Goal: Information Seeking & Learning: Learn about a topic

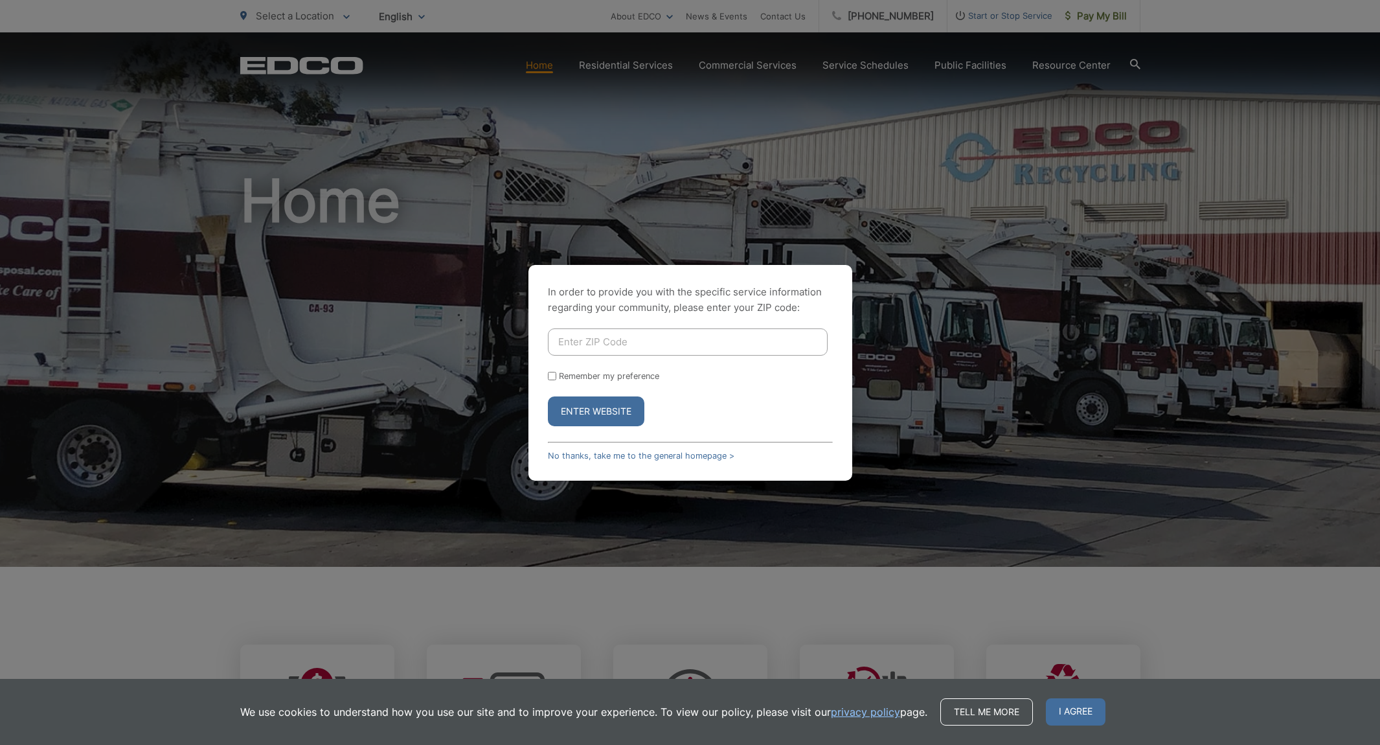
click at [620, 347] on input "Enter ZIP Code" at bounding box center [688, 341] width 280 height 27
type input "92078"
click at [548, 396] on button "Enter Website" at bounding box center [596, 411] width 96 height 30
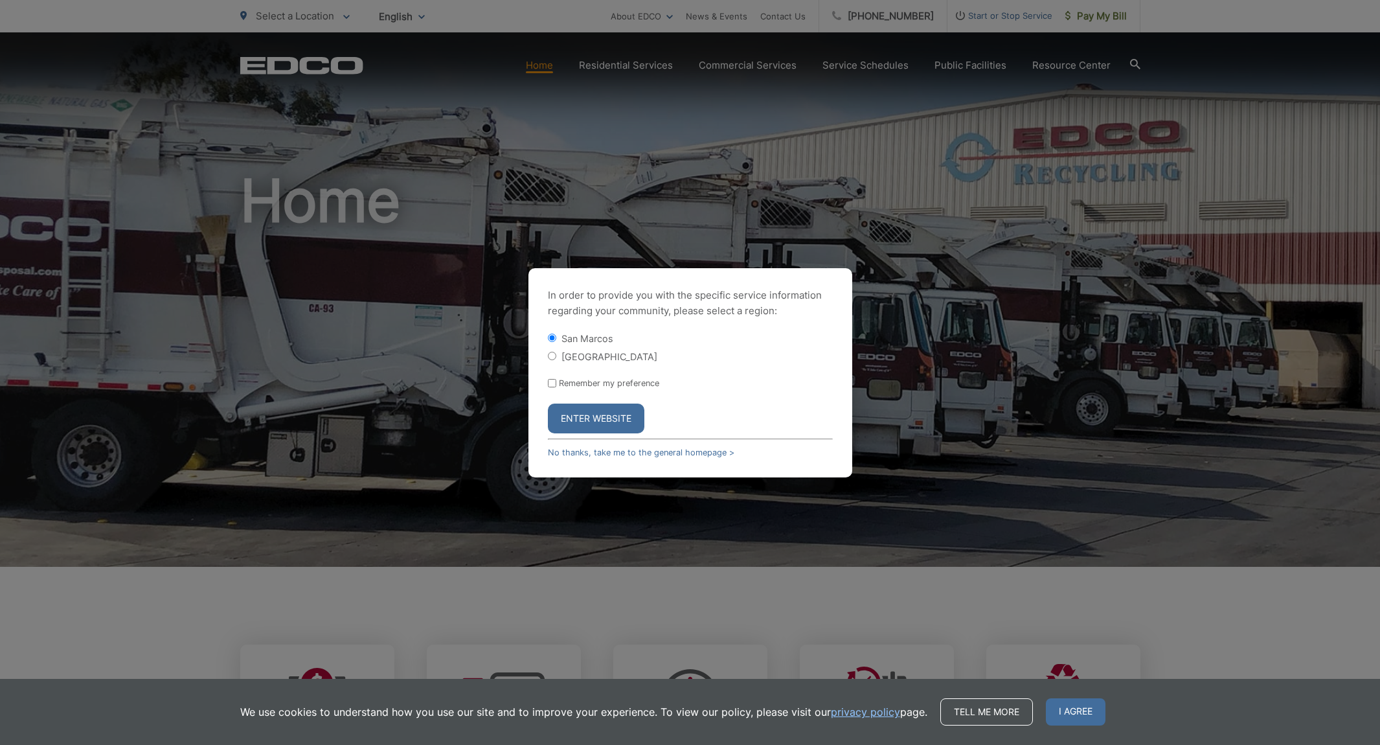
click at [598, 421] on button "Enter Website" at bounding box center [596, 418] width 96 height 30
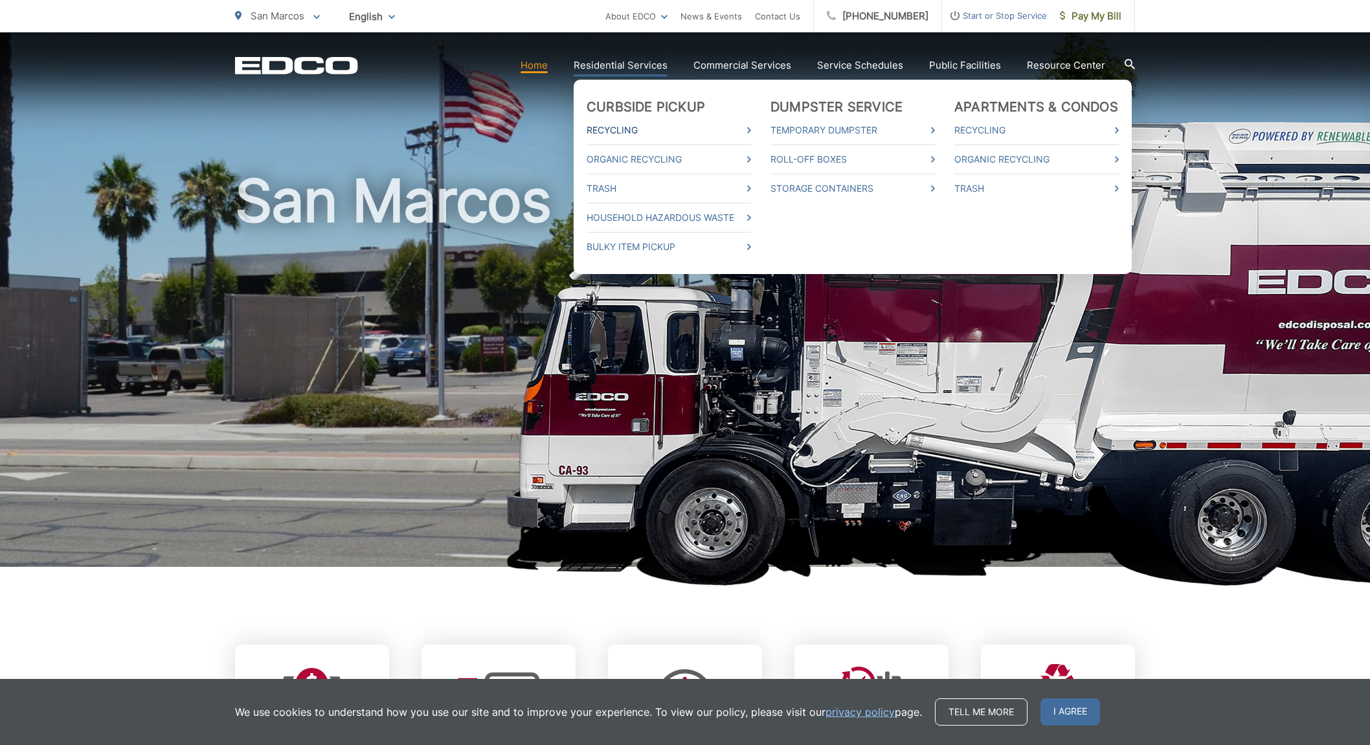
click at [638, 135] on link "Recycling" at bounding box center [669, 130] width 164 height 16
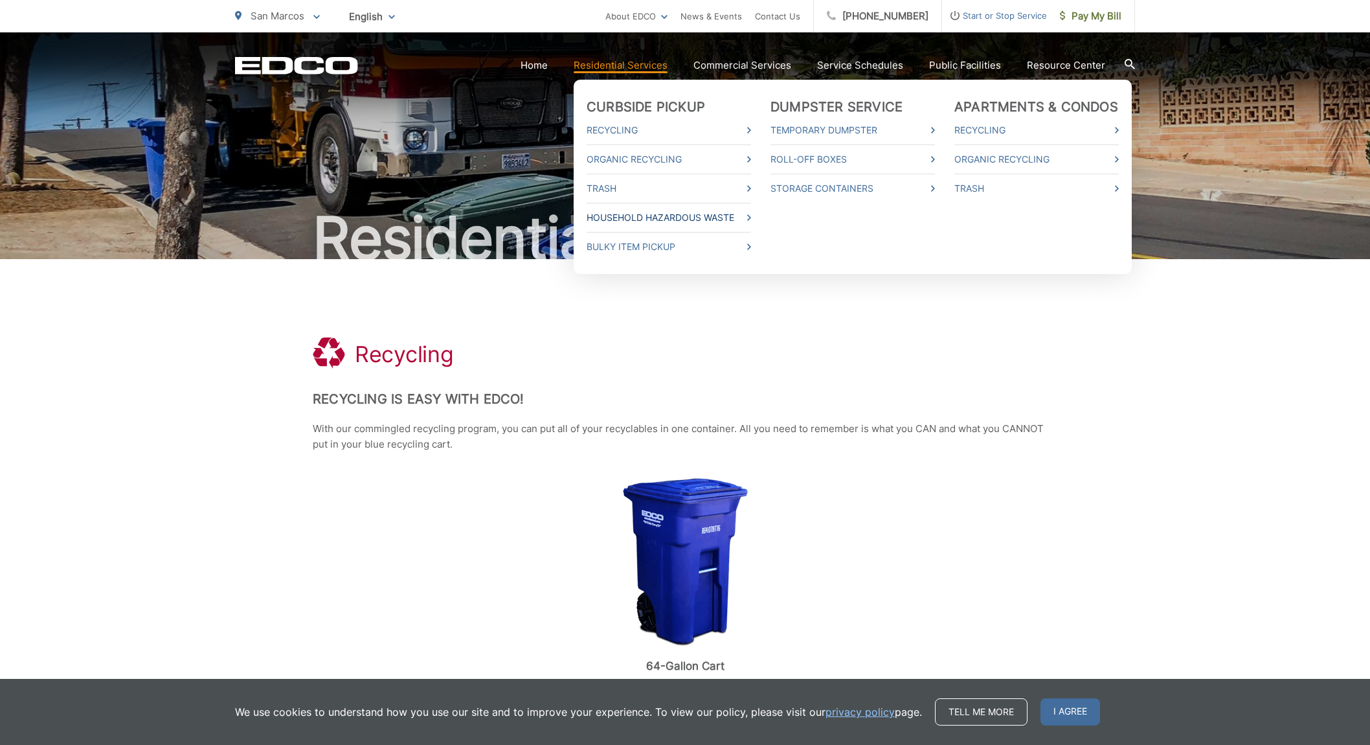
click at [627, 214] on link "Household Hazardous Waste" at bounding box center [669, 218] width 164 height 16
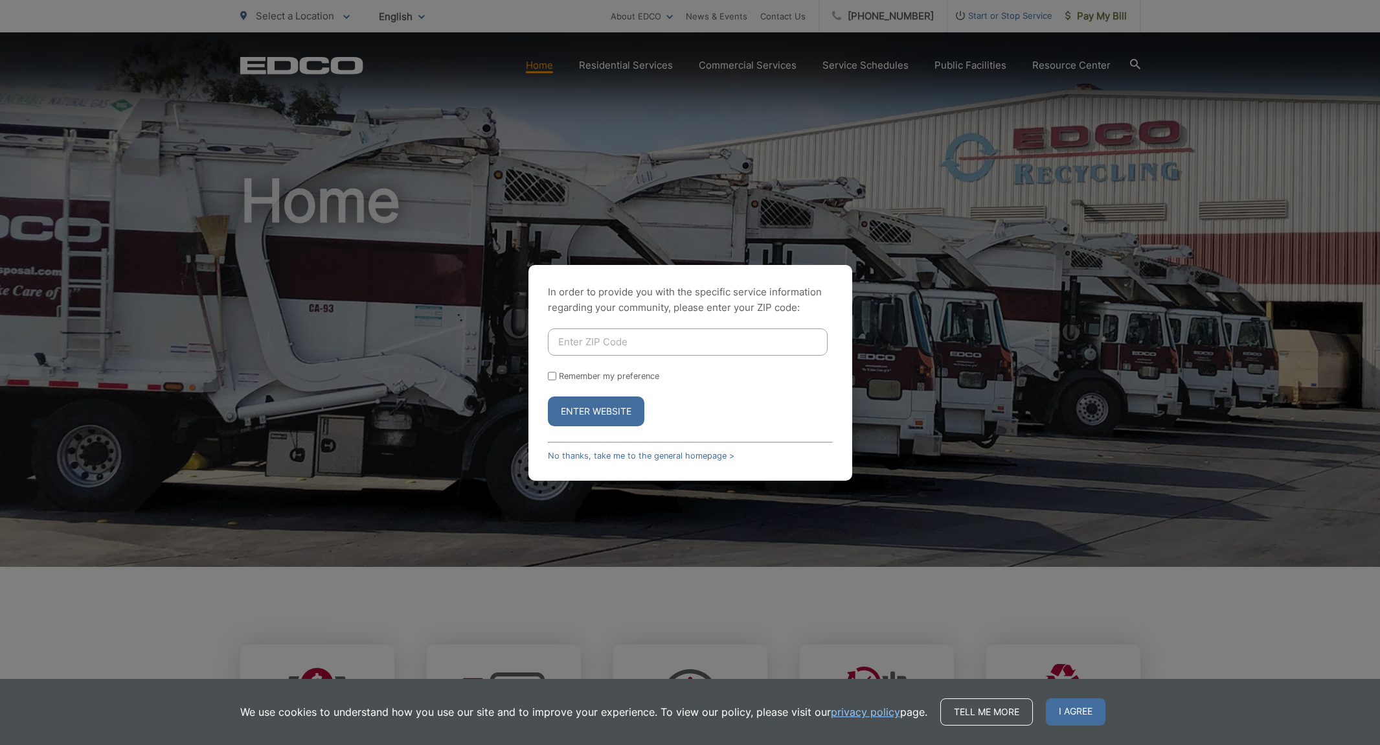
click at [726, 342] on input "Enter ZIP Code" at bounding box center [688, 341] width 280 height 27
type input "92078"
click at [592, 420] on button "Enter Website" at bounding box center [596, 411] width 96 height 30
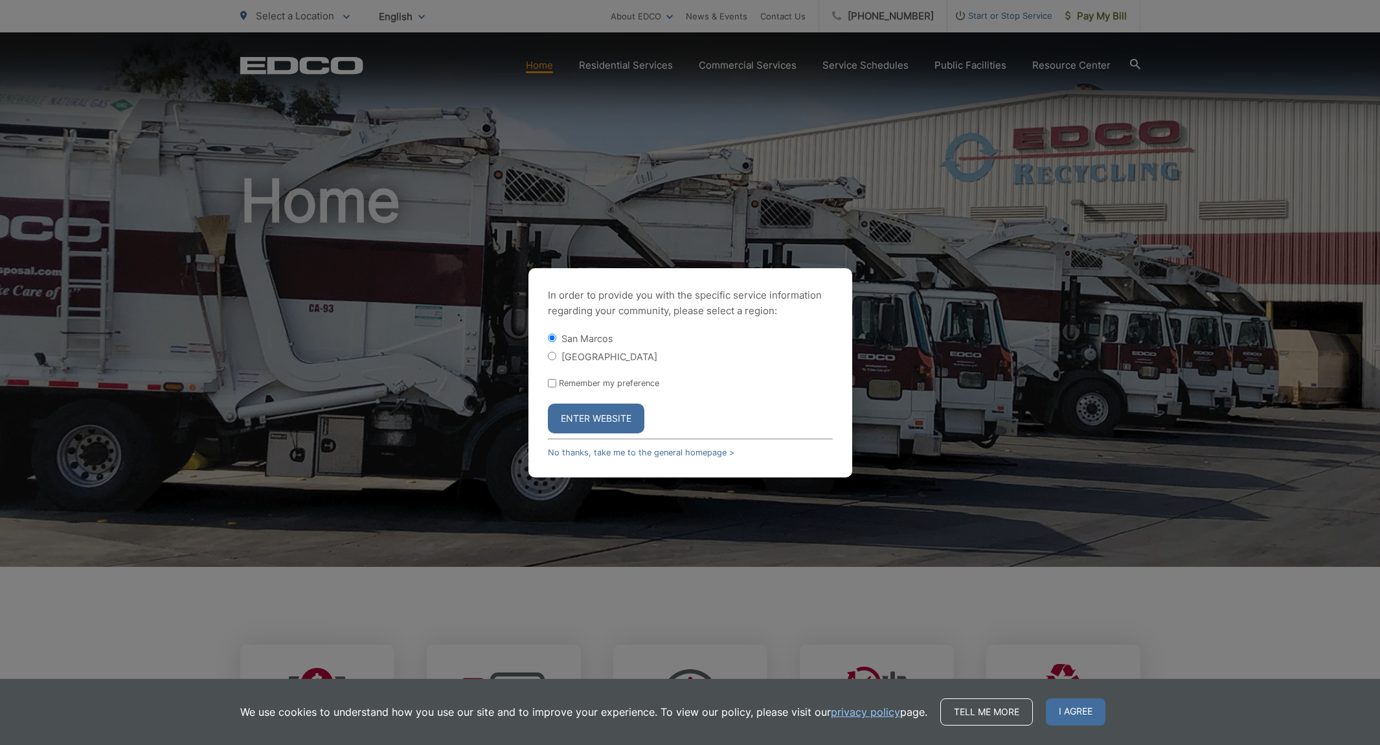
click at [618, 425] on button "Enter Website" at bounding box center [596, 418] width 96 height 30
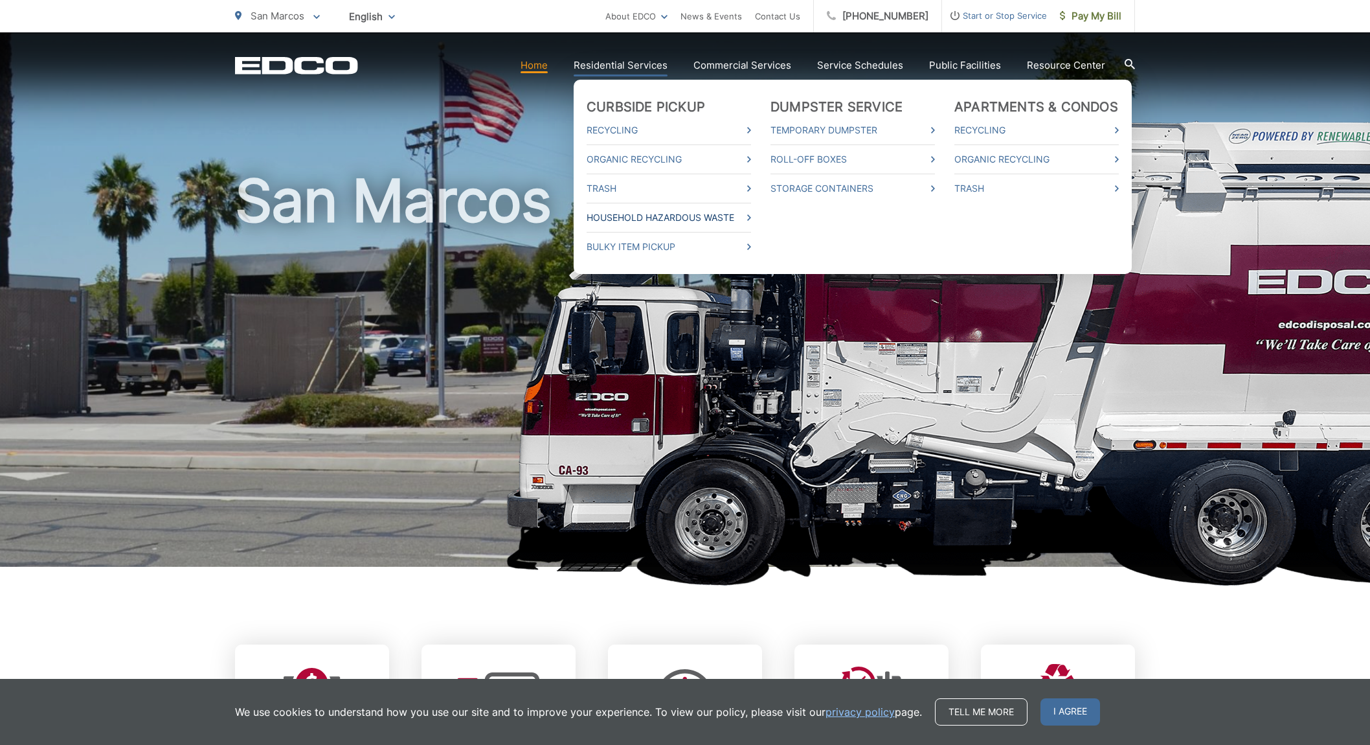
click at [713, 219] on link "Household Hazardous Waste" at bounding box center [669, 218] width 164 height 16
